Goal: Navigation & Orientation: Understand site structure

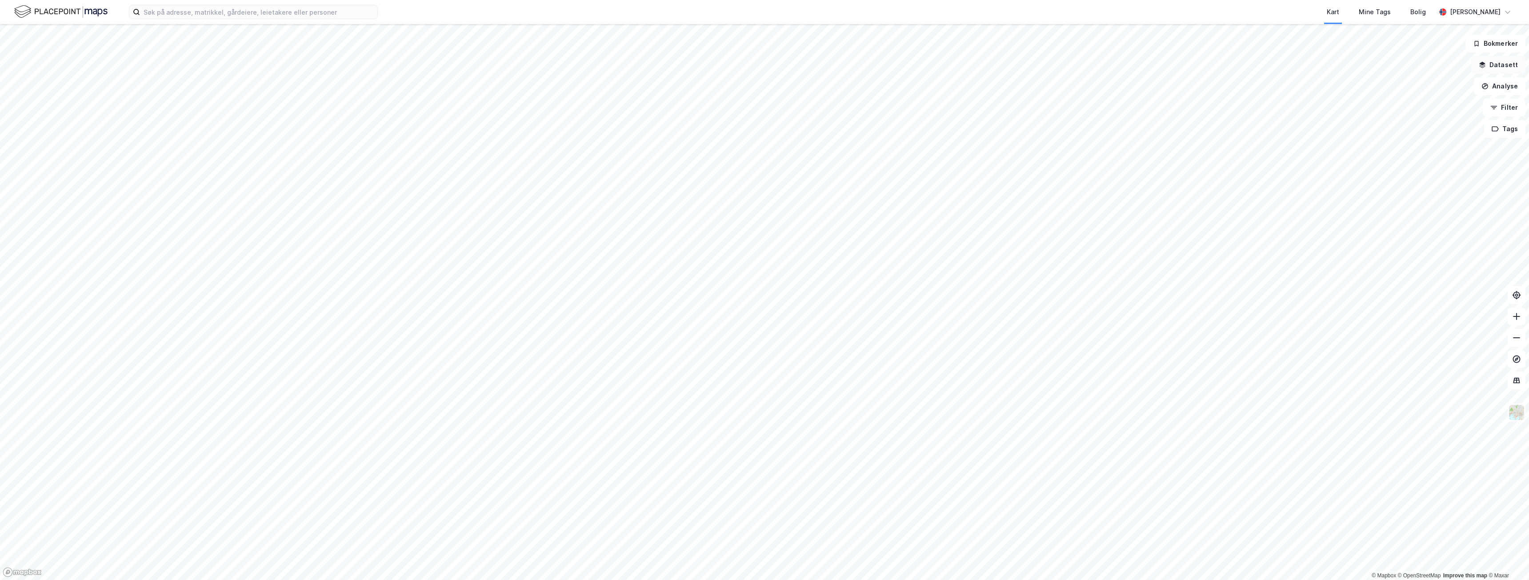
click at [1498, 67] on button "Datasett" at bounding box center [1498, 65] width 54 height 18
click at [1362, 84] on icon at bounding box center [1365, 87] width 7 height 7
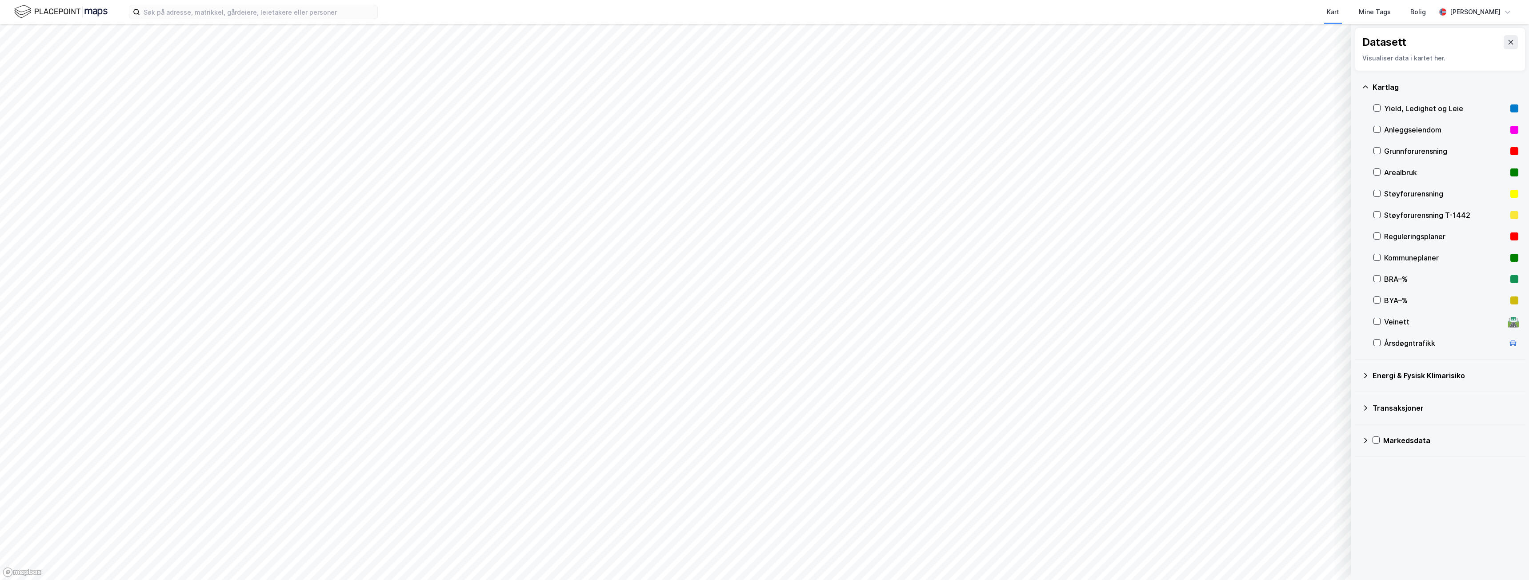
click at [1368, 84] on icon at bounding box center [1365, 87] width 7 height 7
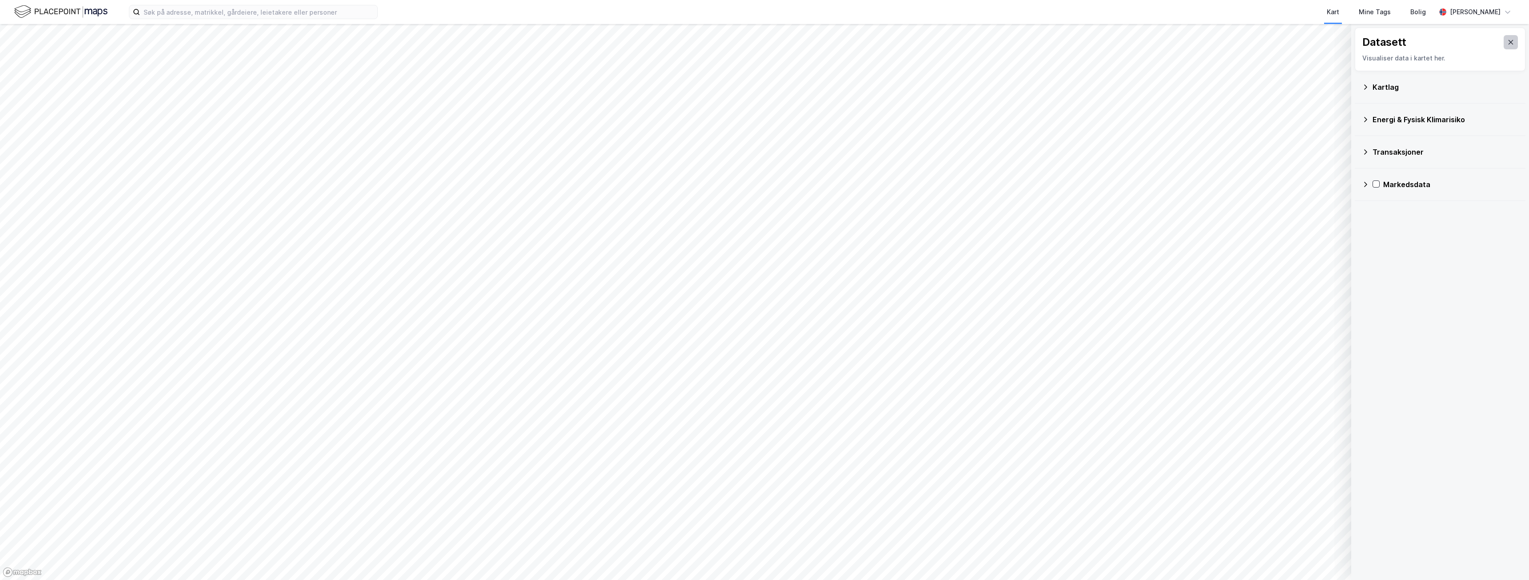
click at [1507, 41] on icon at bounding box center [1510, 42] width 7 height 7
click at [1516, 417] on img at bounding box center [1516, 412] width 17 height 17
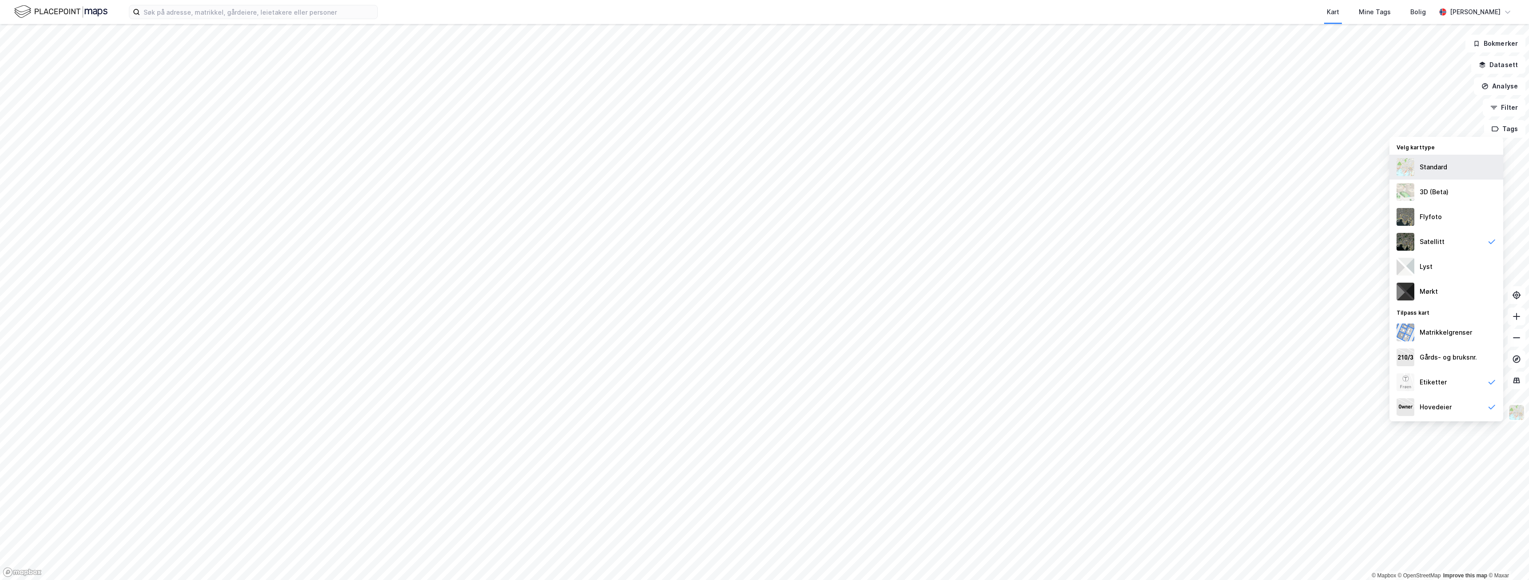
click at [1412, 169] on img at bounding box center [1405, 167] width 18 height 18
